Goal: Task Accomplishment & Management: Manage account settings

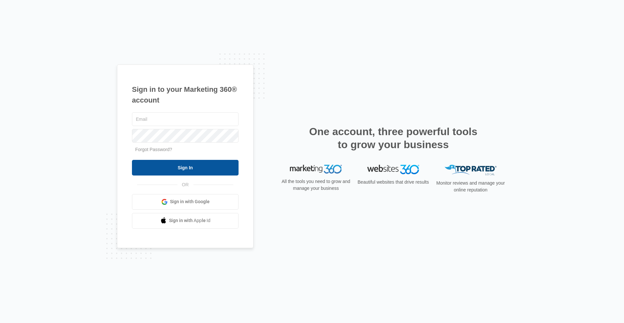
type input "[PERSON_NAME][EMAIL_ADDRESS][PERSON_NAME][DOMAIN_NAME]"
click at [189, 169] on input "Sign In" at bounding box center [185, 168] width 107 height 16
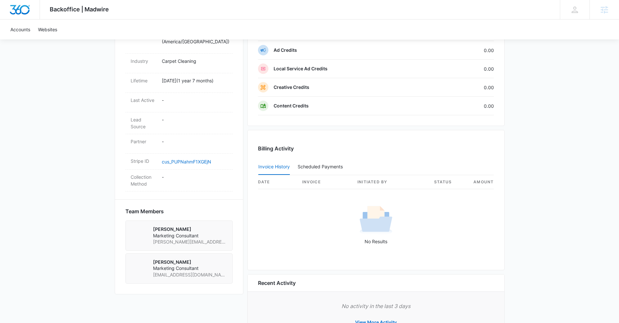
scroll to position [271, 0]
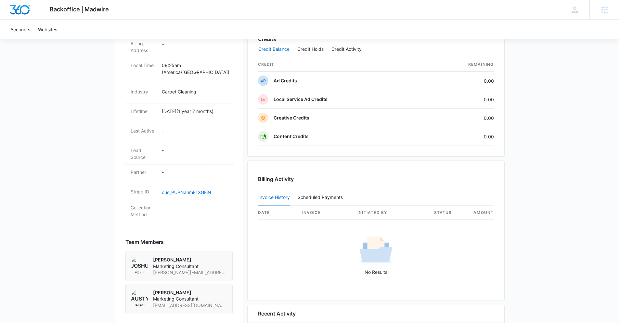
click at [60, 8] on span "Backoffice | Madwire" at bounding box center [79, 9] width 59 height 7
click at [21, 10] on img "Dashboard" at bounding box center [19, 10] width 21 height 10
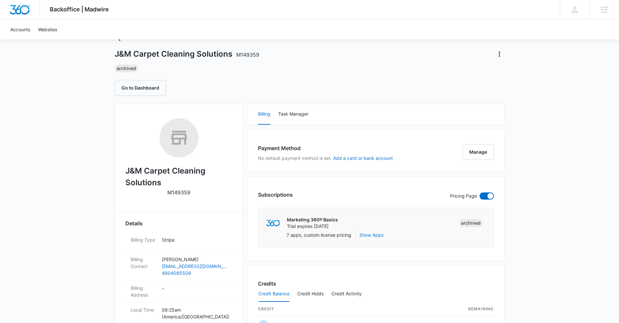
scroll to position [0, 0]
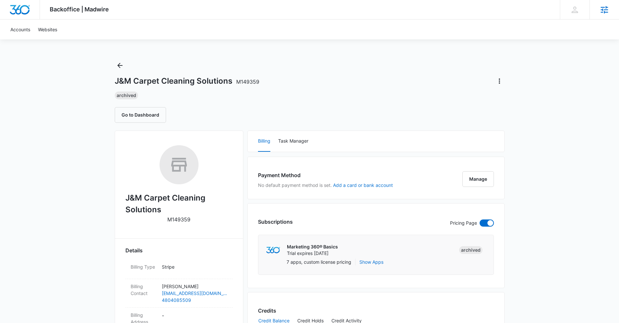
click at [601, 12] on icon at bounding box center [605, 10] width 10 height 10
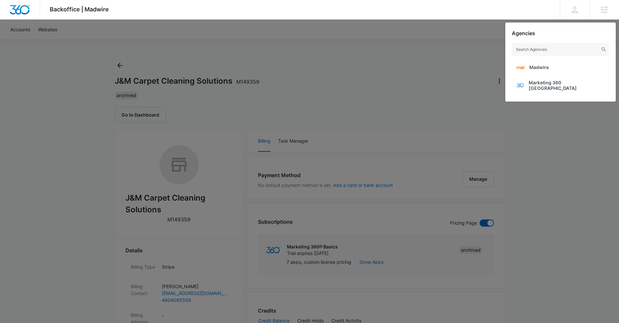
click at [454, 75] on div at bounding box center [309, 161] width 619 height 323
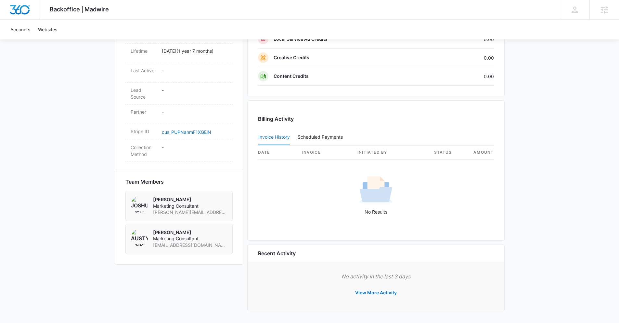
scroll to position [332, 0]
